Goal: Transaction & Acquisition: Purchase product/service

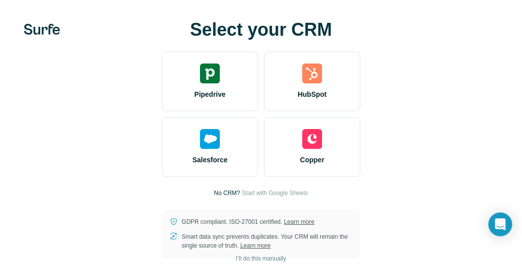
scroll to position [11, 0]
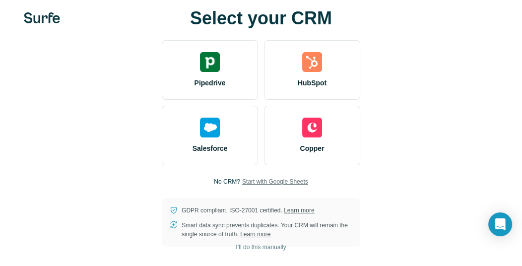
click at [293, 183] on span "Start with Google Sheets" at bounding box center [275, 181] width 66 height 9
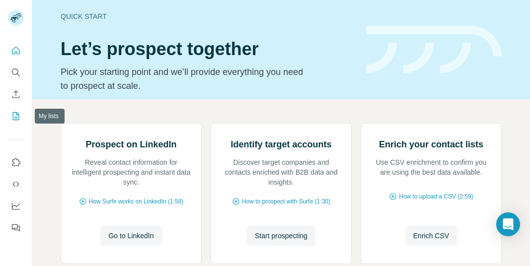
click at [15, 115] on icon "My lists" at bounding box center [16, 116] width 10 height 10
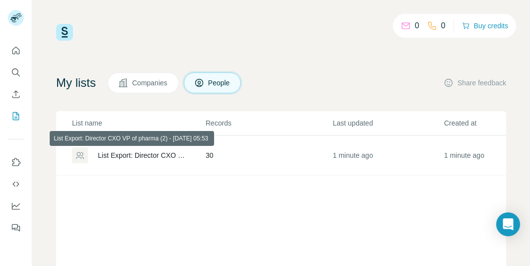
click at [123, 154] on div "List Export: Director CXO VP of pharma (2) - 13/08/2025 05:53" at bounding box center [143, 155] width 91 height 10
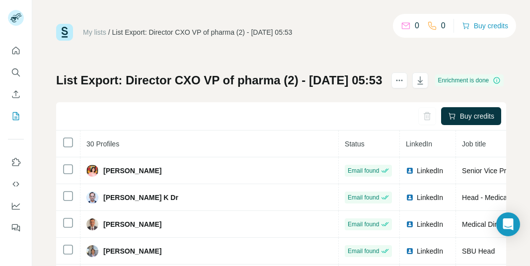
click at [185, 110] on div "Buy credits" at bounding box center [281, 116] width 450 height 28
click at [425, 81] on icon "button" at bounding box center [420, 80] width 10 height 10
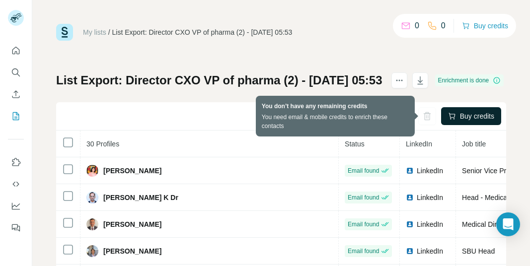
click at [460, 113] on span "Buy credits" at bounding box center [477, 116] width 34 height 10
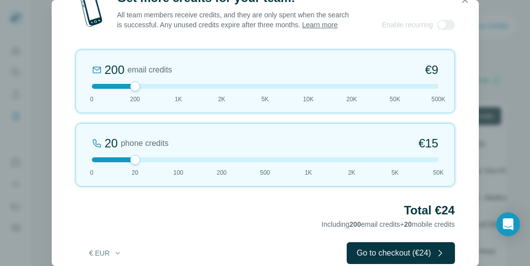
click at [263, 89] on div at bounding box center [265, 86] width 347 height 5
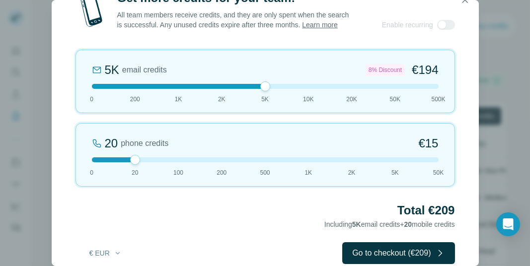
click at [221, 89] on div at bounding box center [265, 86] width 347 height 5
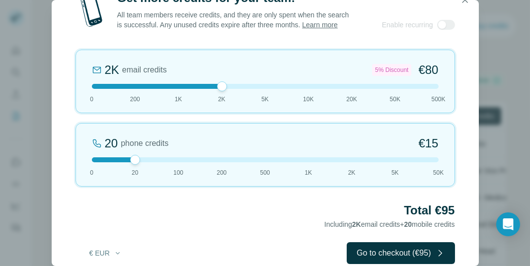
click at [217, 162] on div at bounding box center [265, 159] width 347 height 5
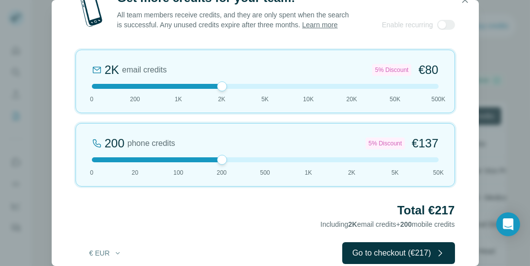
click at [317, 162] on div at bounding box center [265, 159] width 347 height 5
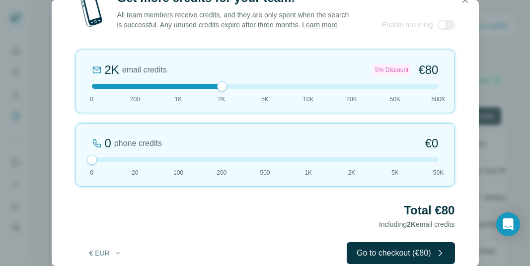
drag, startPoint x: 309, startPoint y: 166, endPoint x: 87, endPoint y: 169, distance: 221.9
click at [87, 165] on div at bounding box center [92, 160] width 10 height 10
click at [265, 93] on div "2K email credits 5% Discount €80 0 200 1K 2K 5K 10K 20K 50K 500K" at bounding box center [264, 82] width 379 height 64
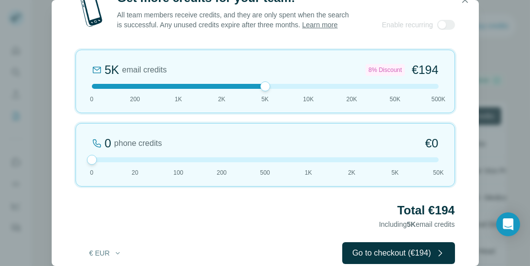
scroll to position [27, 0]
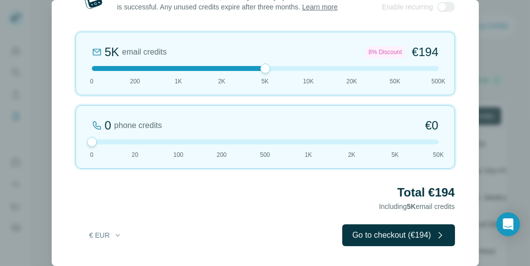
click at [176, 70] on div at bounding box center [265, 68] width 347 height 5
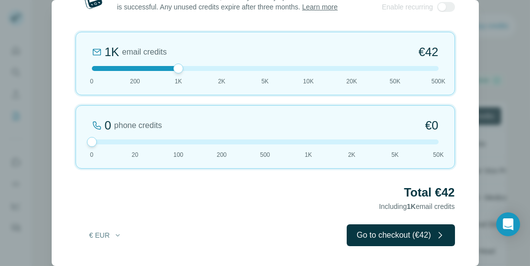
scroll to position [0, 0]
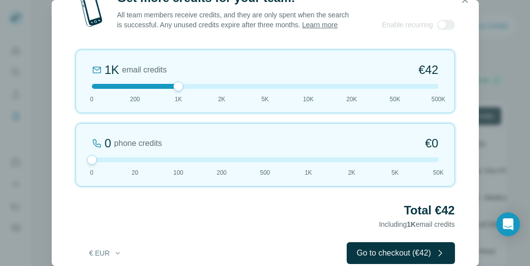
click at [99, 89] on div at bounding box center [265, 86] width 347 height 5
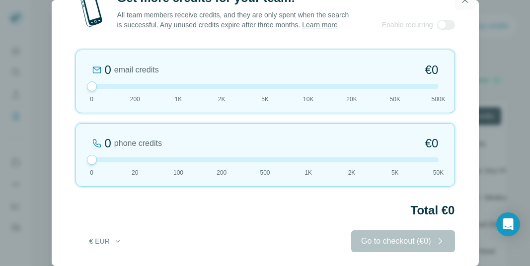
click at [467, 0] on icon "button" at bounding box center [465, 0] width 10 height 10
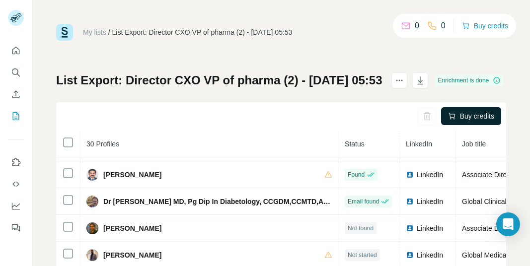
scroll to position [212, 0]
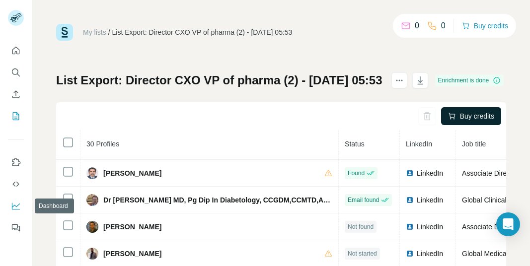
click at [13, 201] on icon "Dashboard" at bounding box center [16, 206] width 10 height 10
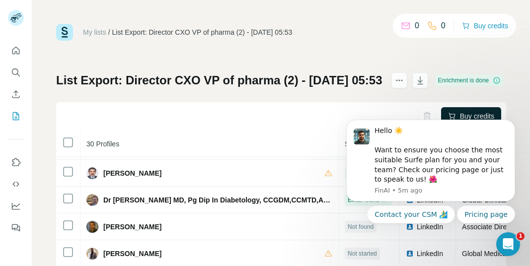
scroll to position [0, 0]
click at [512, 122] on icon "Dismiss notification" at bounding box center [511, 122] width 5 height 5
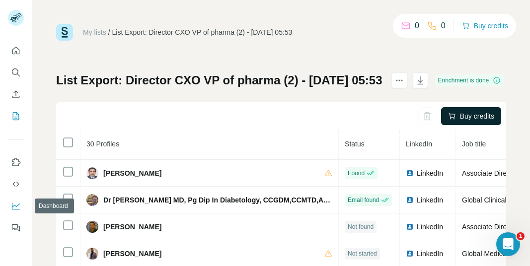
click at [13, 210] on icon "Dashboard" at bounding box center [16, 206] width 10 height 10
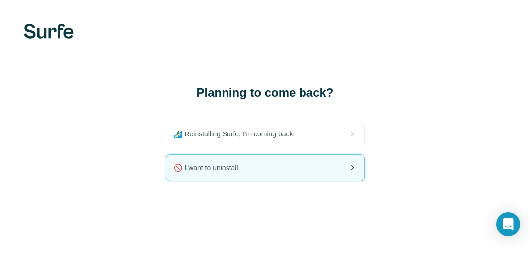
click at [232, 168] on span "🚫 I want to uninstall" at bounding box center [210, 168] width 72 height 10
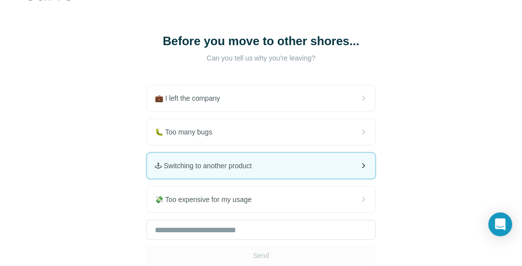
scroll to position [40, 0]
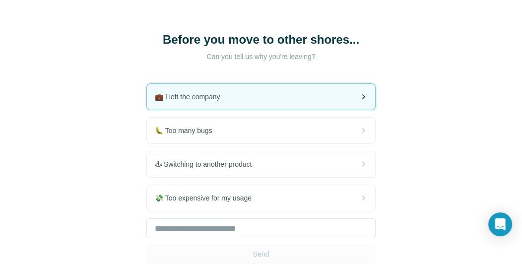
click at [227, 106] on div "💼 I left the company" at bounding box center [261, 97] width 228 height 26
